Goal: Navigation & Orientation: Find specific page/section

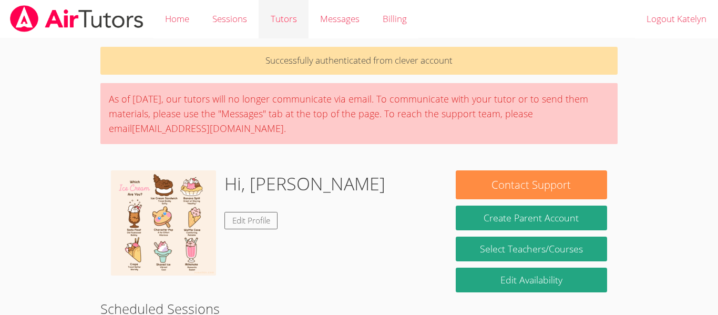
click at [276, 19] on link "Tutors" at bounding box center [283, 19] width 49 height 38
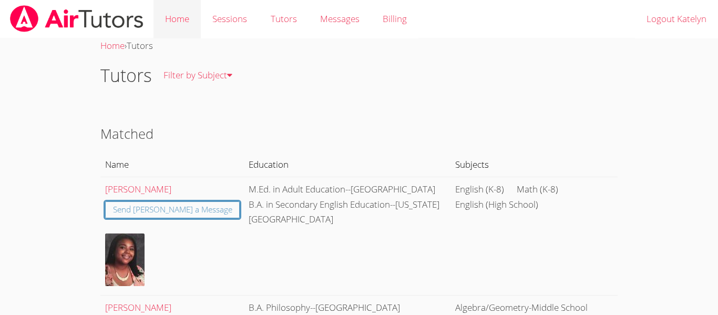
click at [191, 21] on link "Home" at bounding box center [177, 19] width 47 height 38
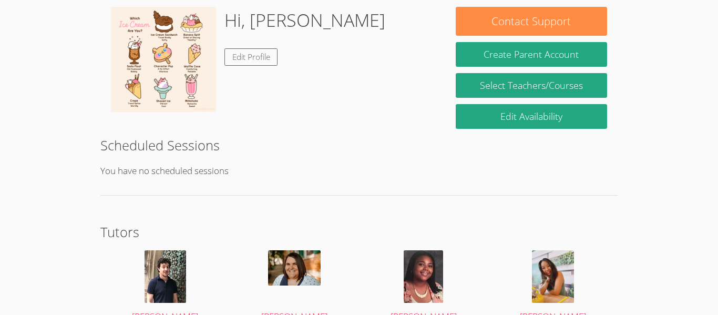
scroll to position [185, 0]
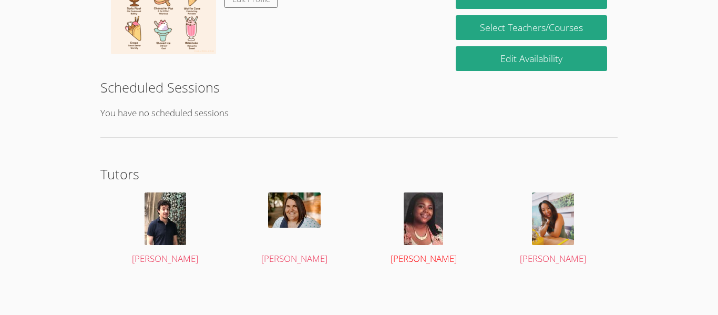
click at [425, 216] on img at bounding box center [423, 218] width 39 height 53
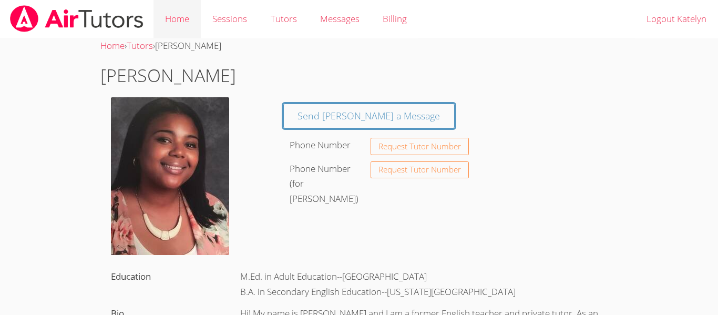
click at [181, 16] on link "Home" at bounding box center [177, 19] width 47 height 38
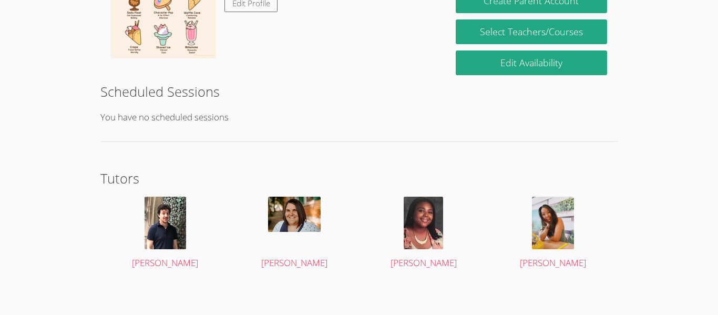
scroll to position [185, 0]
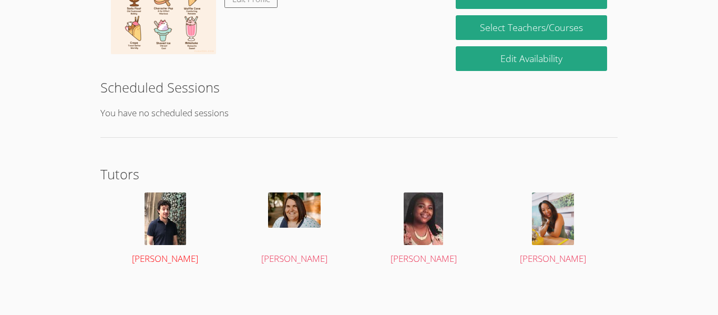
click at [157, 220] on img at bounding box center [166, 218] width 42 height 53
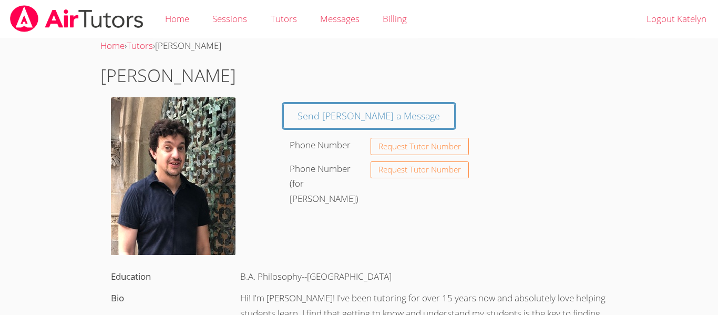
click at [89, 21] on img at bounding box center [77, 18] width 136 height 27
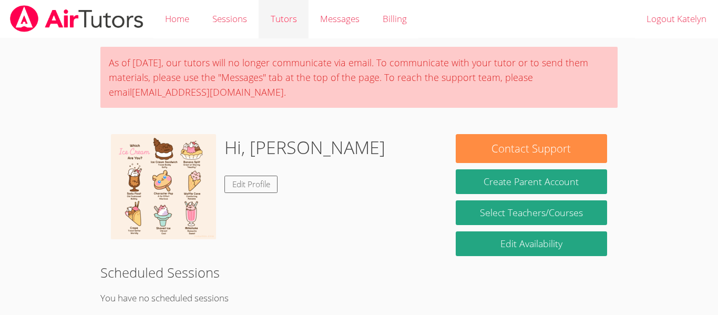
click at [289, 20] on link "Tutors" at bounding box center [283, 19] width 49 height 38
